Goal: Task Accomplishment & Management: Complete application form

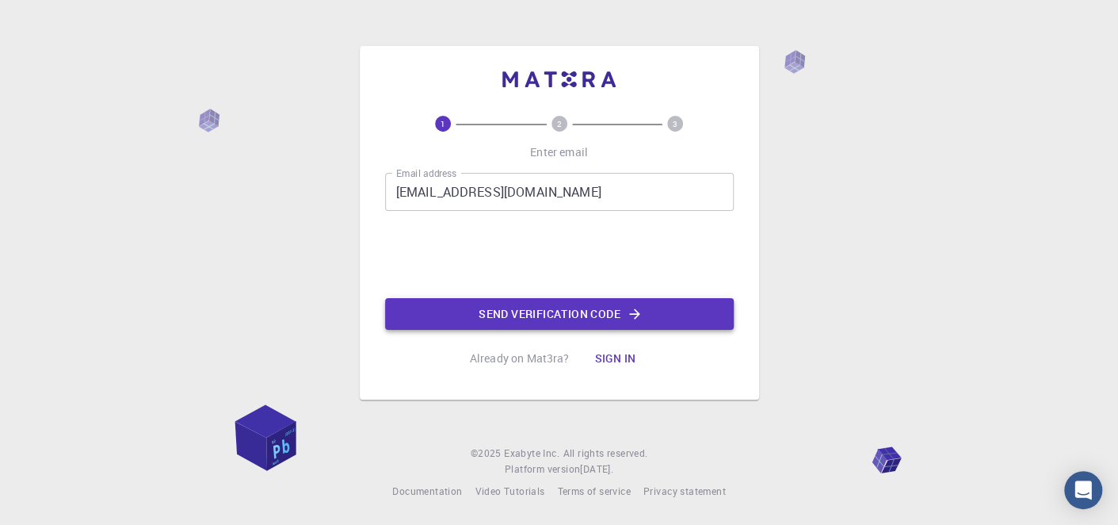
click at [651, 315] on button "Send verification code" at bounding box center [559, 314] width 349 height 32
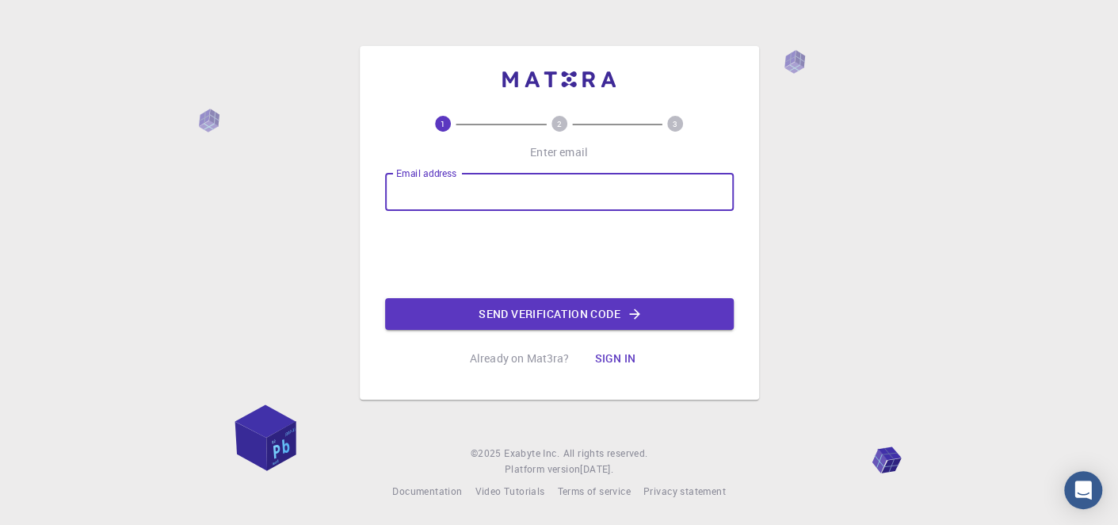
type input "[EMAIL_ADDRESS][DOMAIN_NAME]"
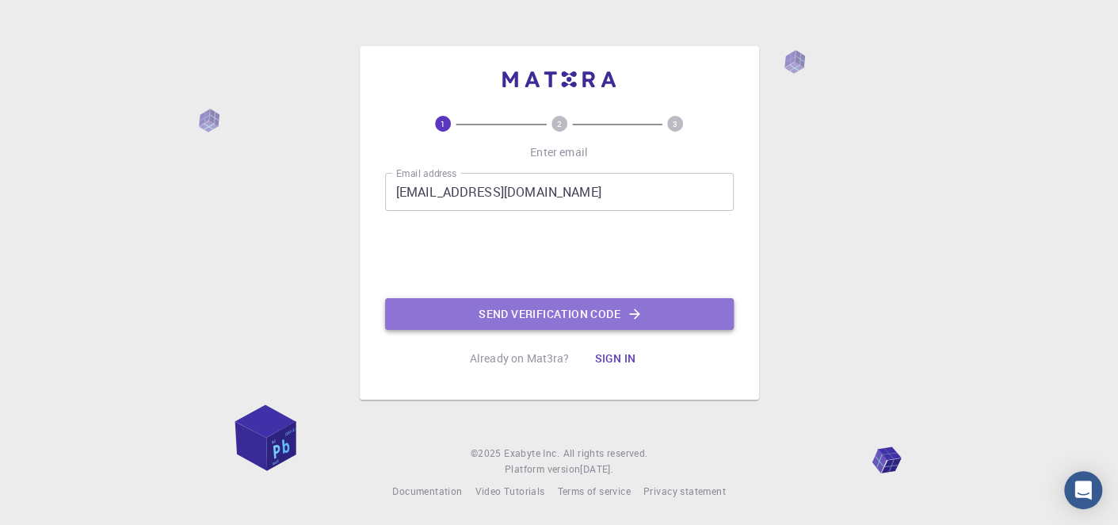
click at [652, 312] on button "Send verification code" at bounding box center [559, 314] width 349 height 32
